Goal: Use online tool/utility: Utilize a website feature to perform a specific function

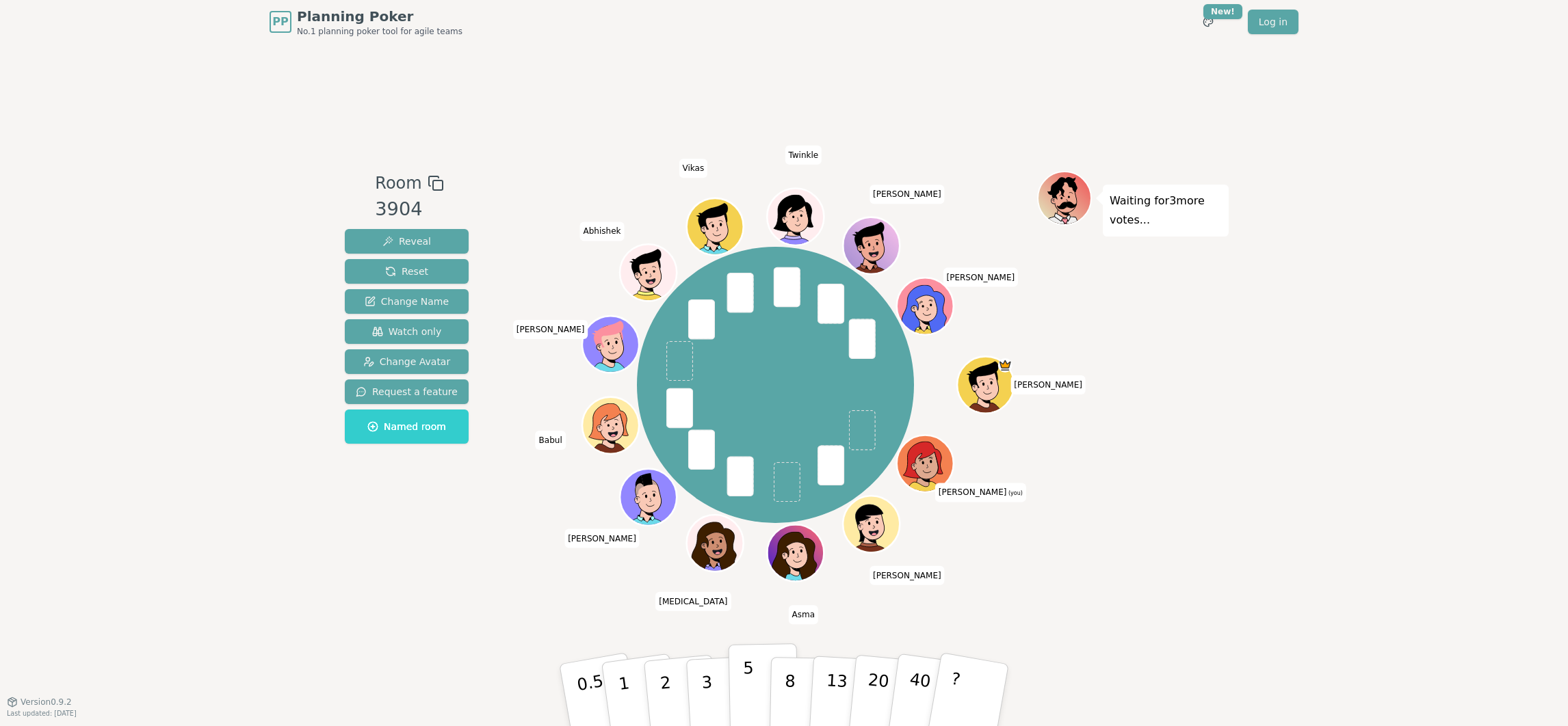
click at [739, 679] on button "5" at bounding box center [764, 696] width 71 height 104
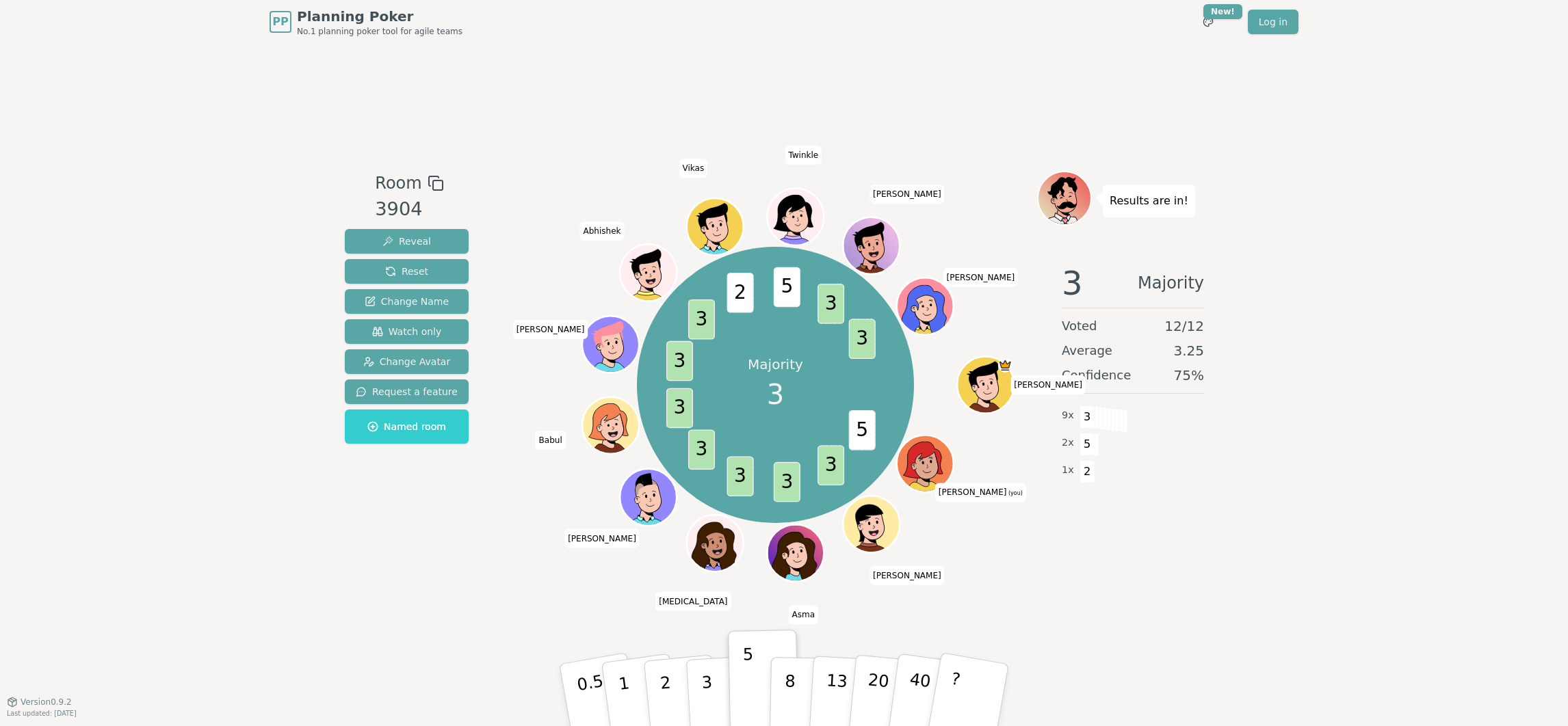
click at [1141, 580] on div "Room 3904 Reveal Reset Change Name Watch only Change Avatar Request a feature N…" at bounding box center [784, 372] width 889 height 658
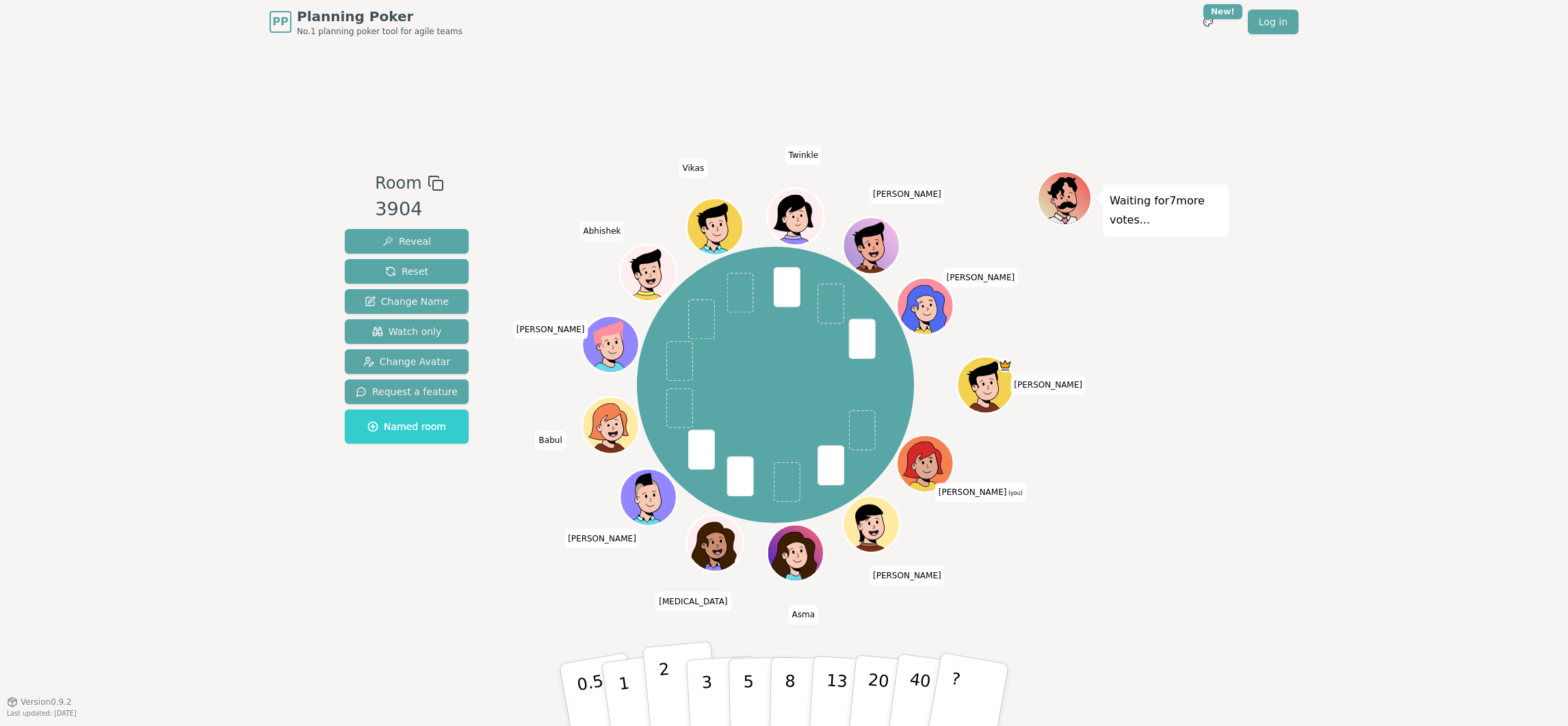
click at [674, 676] on button "2" at bounding box center [681, 696] width 78 height 109
click at [618, 690] on p "1" at bounding box center [626, 697] width 21 height 75
click at [662, 694] on p "2" at bounding box center [666, 697] width 18 height 75
click at [629, 680] on button "1" at bounding box center [640, 695] width 81 height 110
click at [671, 678] on button "2" at bounding box center [681, 696] width 78 height 109
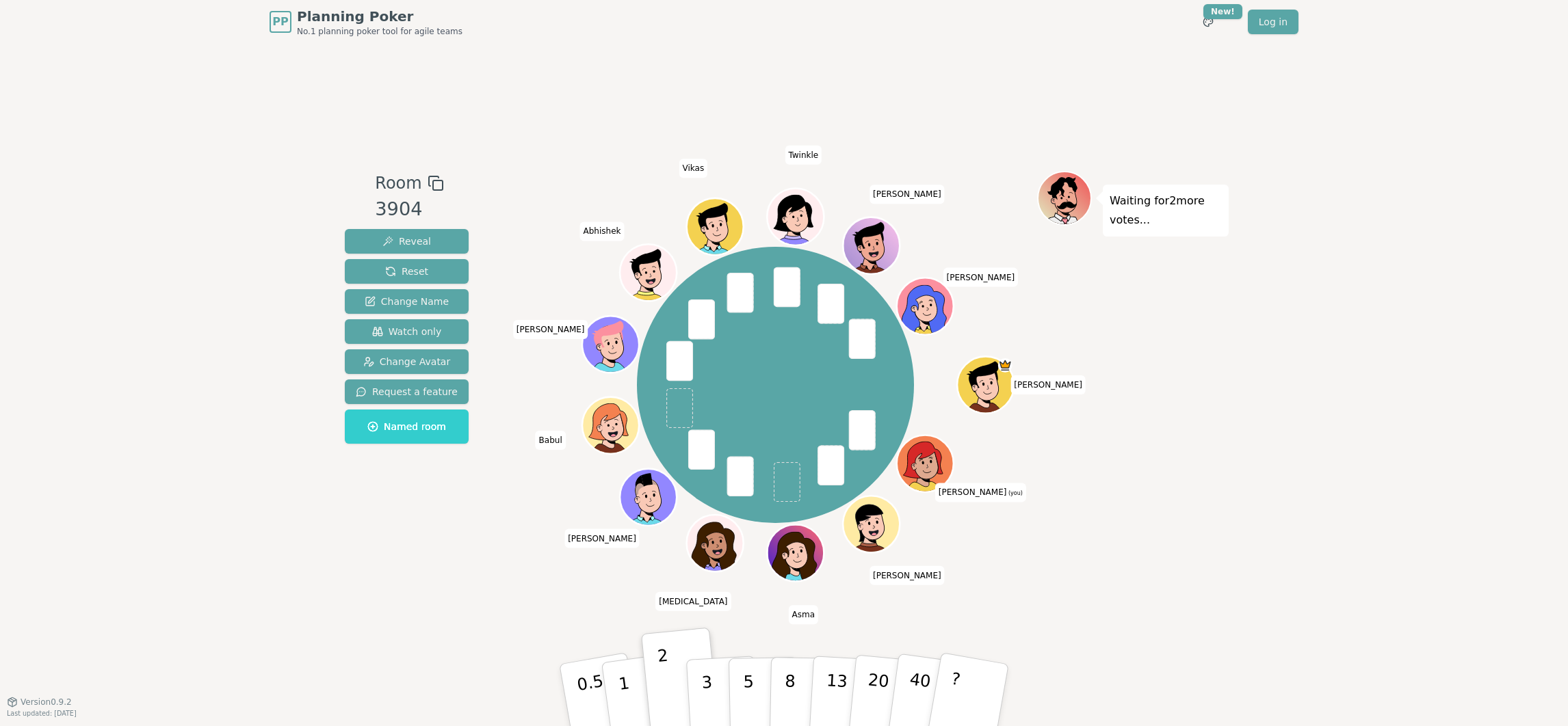
click at [612, 642] on div "Room 3904 Reveal Reset Change Name Watch only Change Avatar Request a feature N…" at bounding box center [784, 372] width 889 height 658
click at [602, 639] on div "Room 3904 Reveal Reset Change Name Watch only Change Avatar Request a feature N…" at bounding box center [784, 372] width 889 height 658
click at [428, 560] on div "Room 3904 Reveal Reset Change Name Watch only Change Avatar Request a feature N…" at bounding box center [406, 372] width 135 height 403
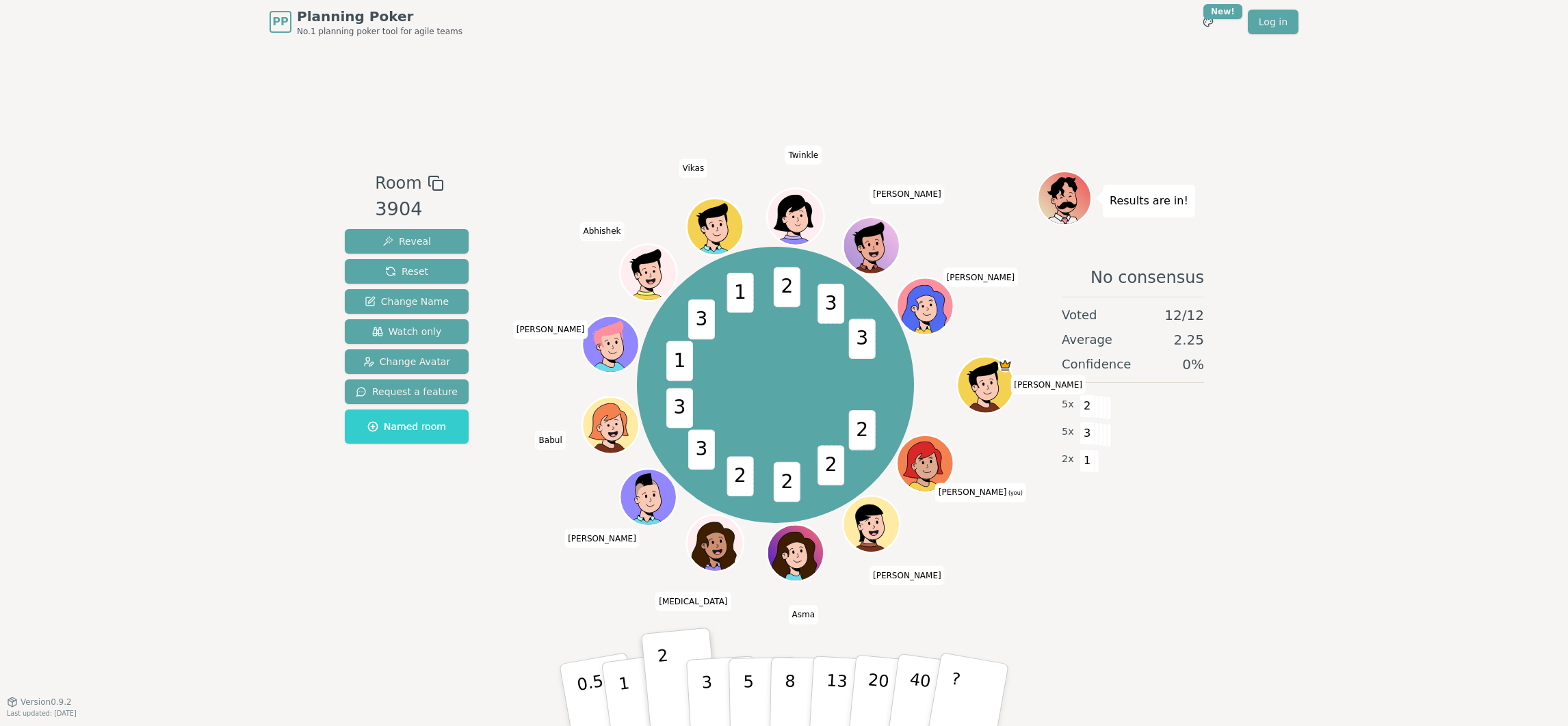
click at [331, 481] on div "PP Planning Poker No.1 planning poker tool for agile teams Toggle theme New! Lo…" at bounding box center [784, 363] width 1568 height 726
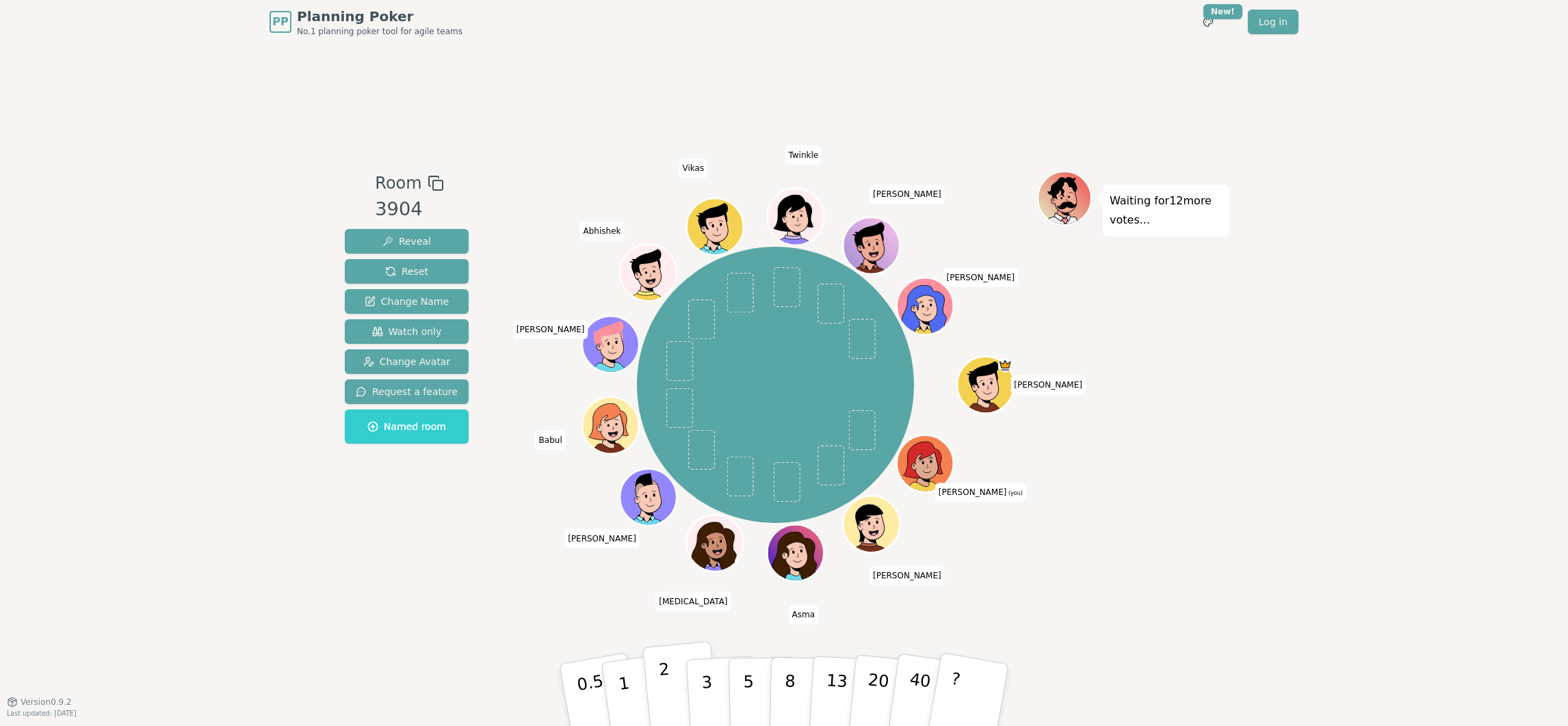
click at [664, 684] on p "2" at bounding box center [666, 697] width 18 height 75
